Goal: Information Seeking & Learning: Learn about a topic

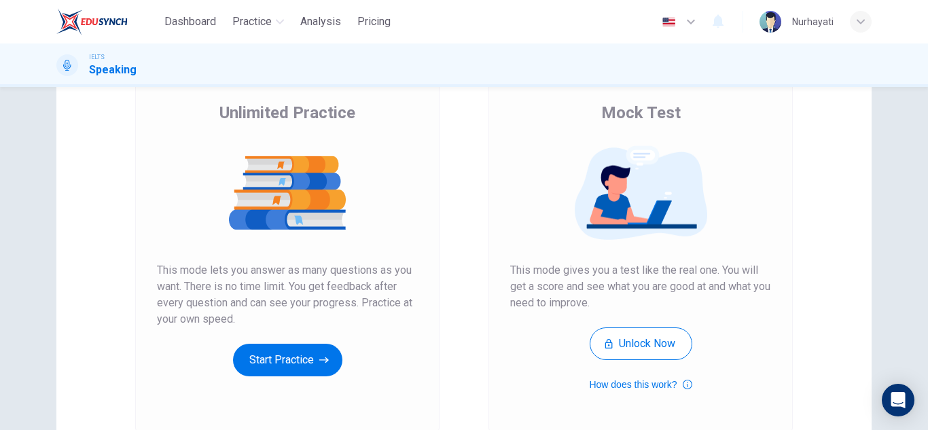
scroll to position [101, 0]
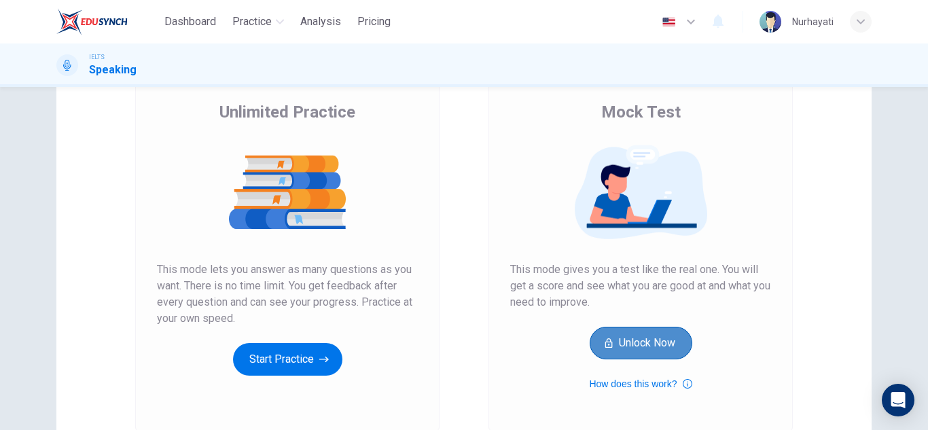
click at [662, 345] on button "Unlock Now" at bounding box center [641, 343] width 103 height 33
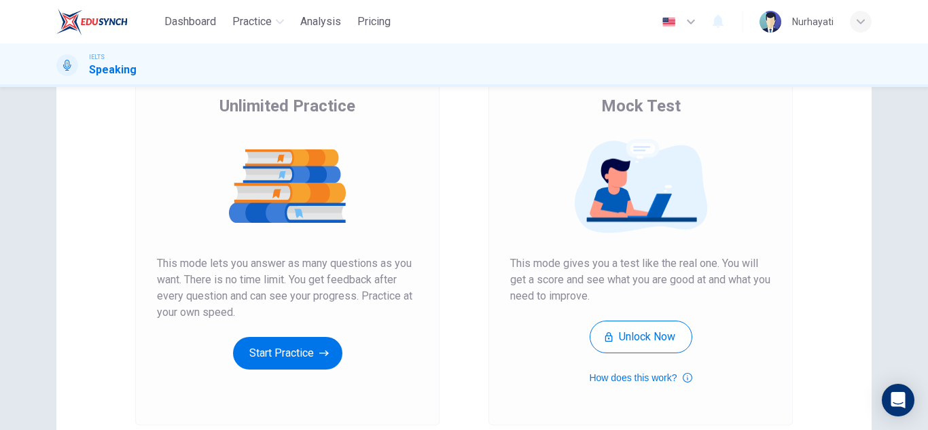
scroll to position [147, 0]
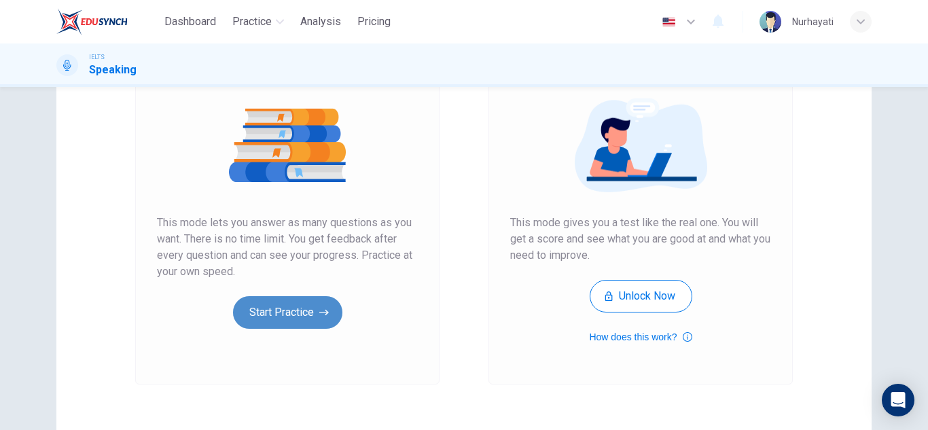
click at [319, 300] on button "Start Practice" at bounding box center [287, 312] width 109 height 33
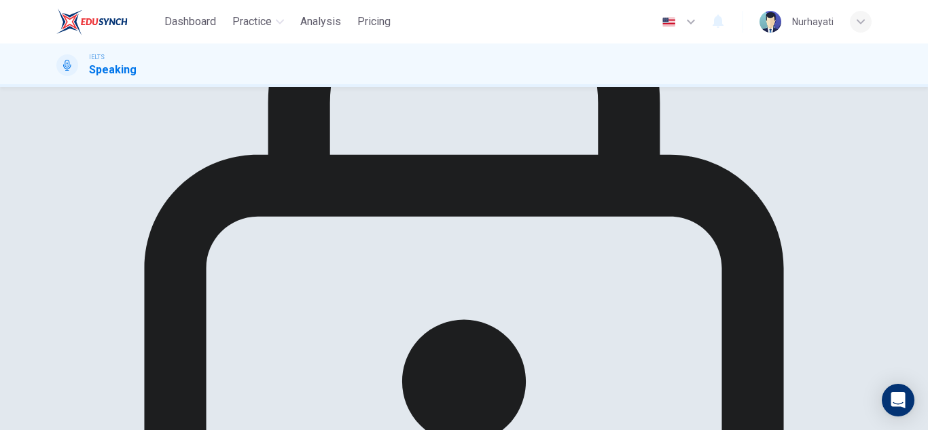
scroll to position [0, 0]
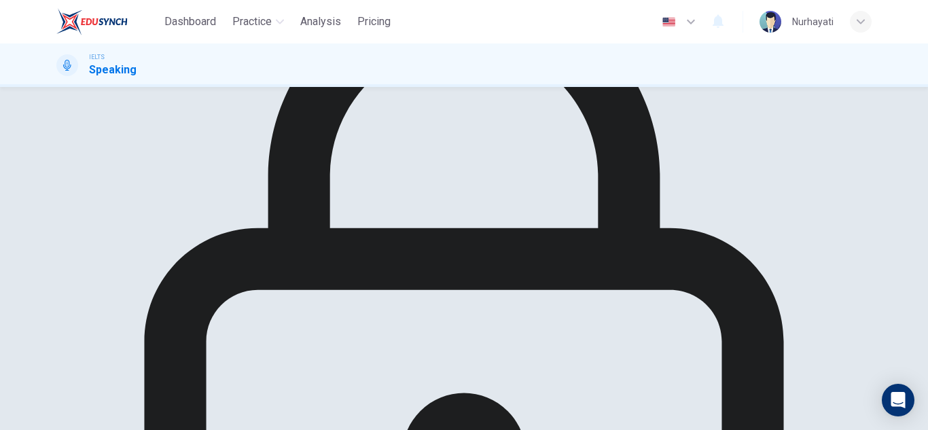
scroll to position [137, 0]
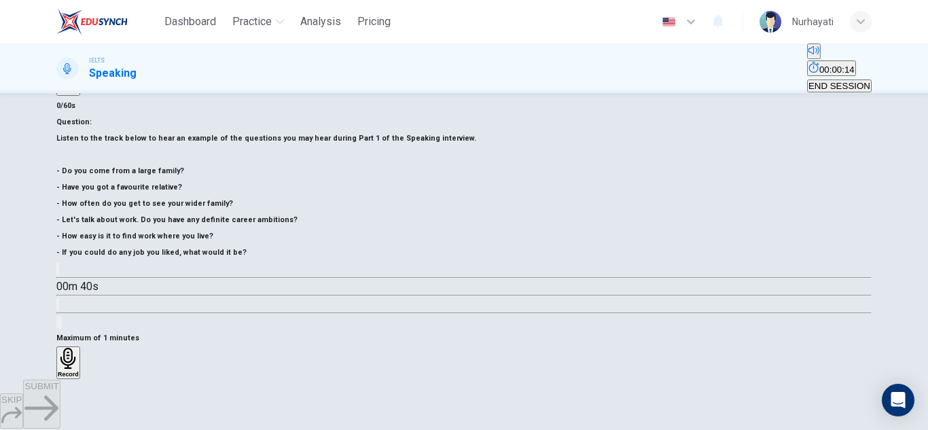
scroll to position [139, 0]
click at [58, 273] on icon "button" at bounding box center [58, 273] width 0 height 0
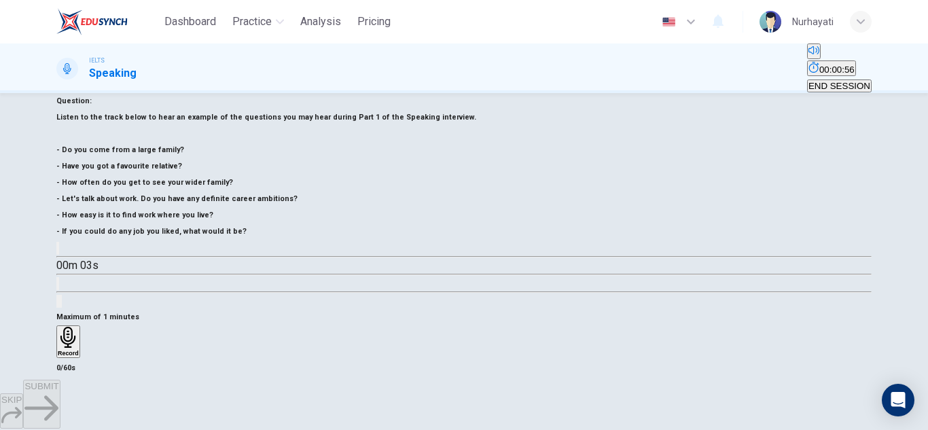
scroll to position [159, 0]
type input "0"
click at [79, 328] on icon "button" at bounding box center [68, 338] width 21 height 21
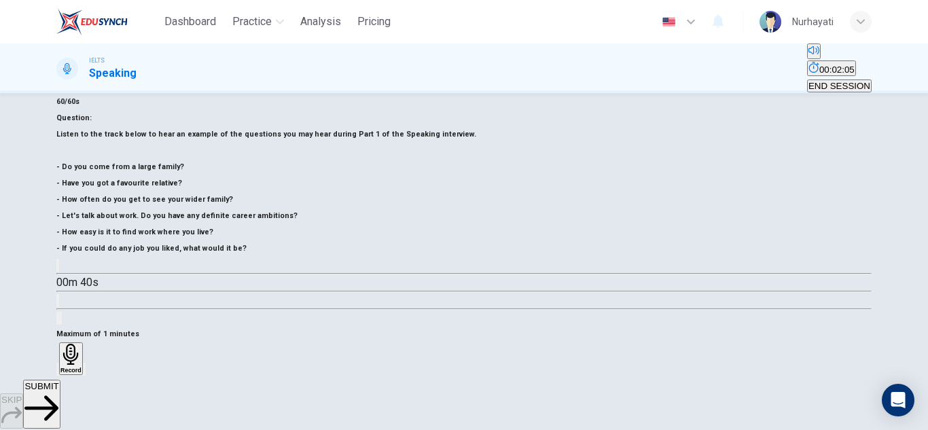
click at [58, 391] on span "SUBMIT" at bounding box center [41, 386] width 34 height 10
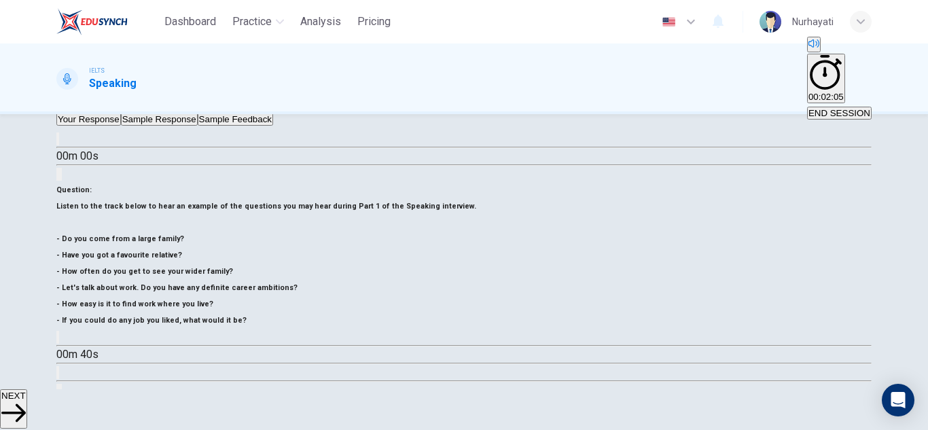
scroll to position [201, 0]
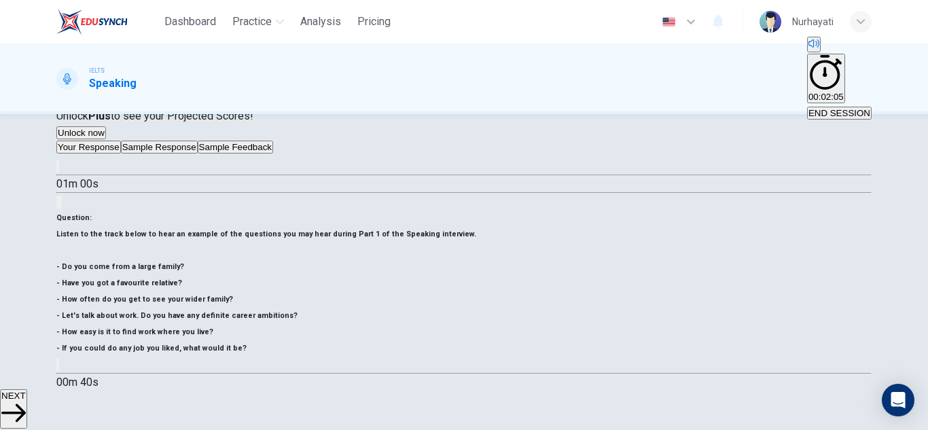
scroll to position [173, 0]
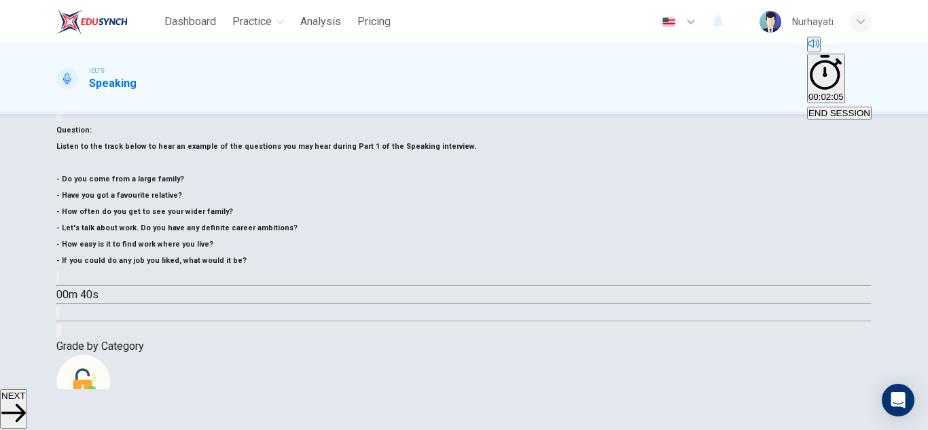
scroll to position [263, 0]
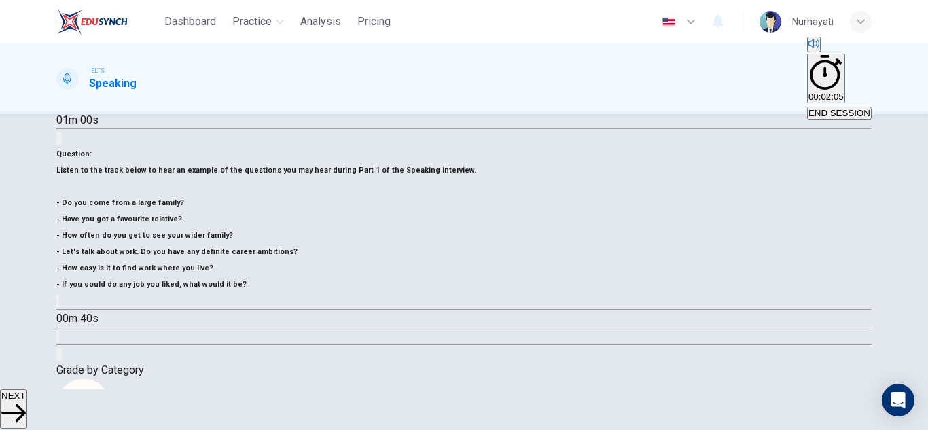
type input "30"
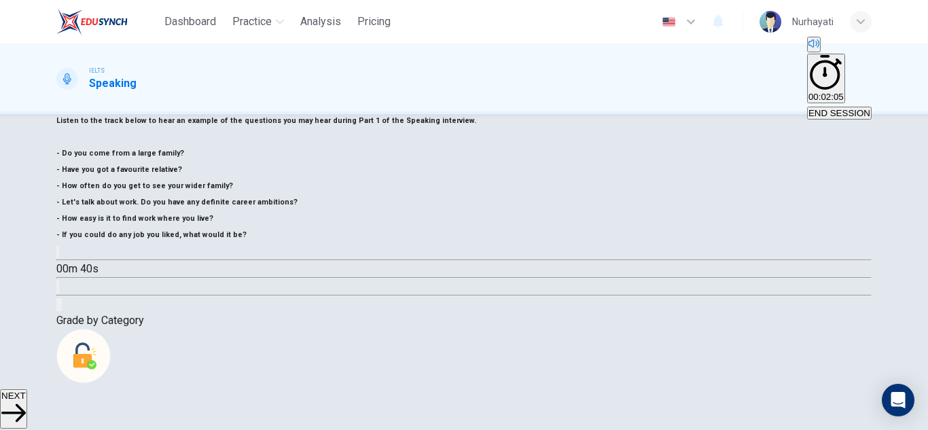
scroll to position [283, 0]
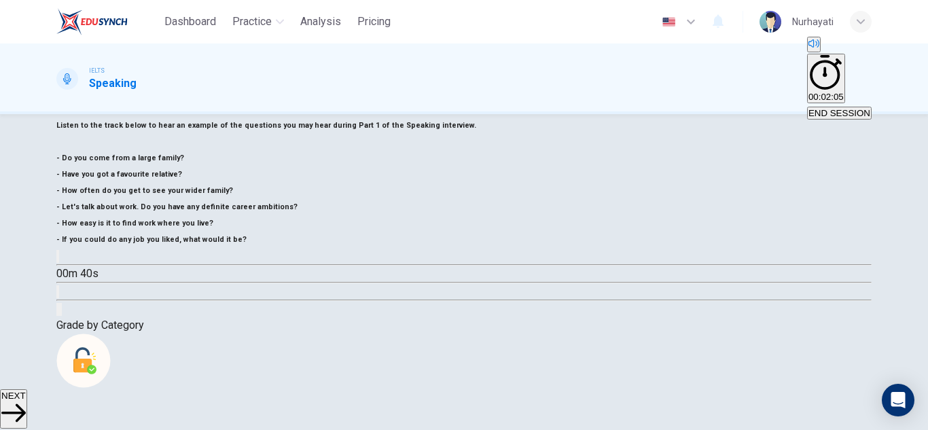
click at [26, 401] on span "NEXT" at bounding box center [13, 396] width 24 height 10
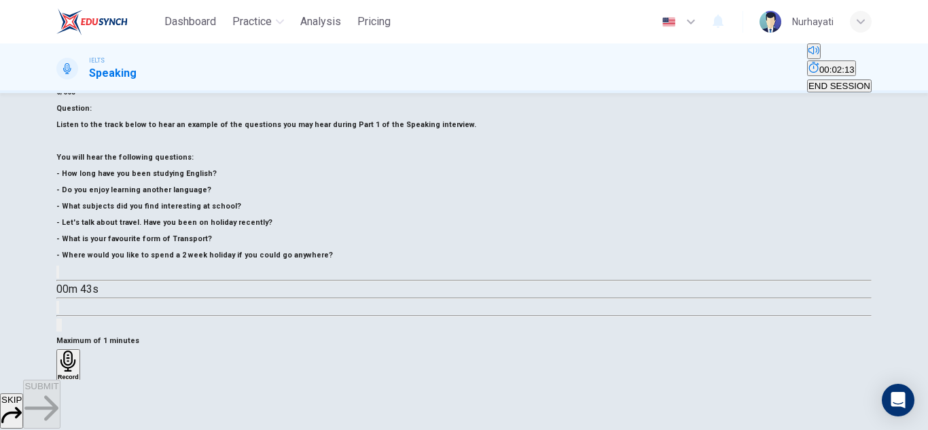
scroll to position [153, 0]
